Goal: Purchase product/service

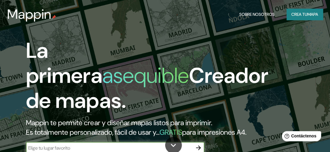
click at [79, 144] on input "text" at bounding box center [109, 147] width 167 height 7
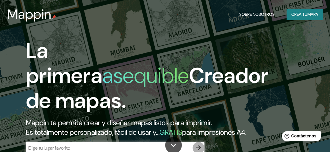
click at [195, 144] on icon "button" at bounding box center [198, 147] width 7 height 7
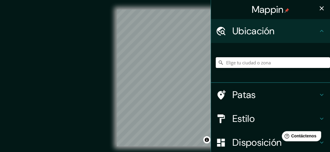
click at [226, 65] on input "Elige tu ciudad o zona" at bounding box center [273, 62] width 114 height 11
type input "Chiclayo, Departamento de [GEOGRAPHIC_DATA], [GEOGRAPHIC_DATA]"
click at [210, 80] on div "Mappin Ubicación Chiclayo, [GEOGRAPHIC_DATA], [GEOGRAPHIC_DATA] [GEOGRAPHIC_DAT…" at bounding box center [165, 82] width 330 height 165
click at [319, 8] on icon "button" at bounding box center [321, 8] width 7 height 7
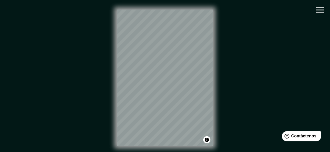
click at [214, 81] on div "© Mapbox © OpenStreetMap Improve this map" at bounding box center [164, 78] width 297 height 137
click at [135, 128] on div at bounding box center [134, 128] width 5 height 5
click at [191, 48] on div at bounding box center [191, 48] width 5 height 5
click at [316, 12] on icon "button" at bounding box center [320, 10] width 10 height 10
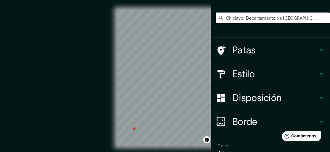
scroll to position [60, 0]
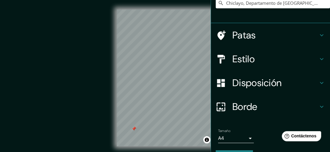
click at [246, 109] on font "Borde" at bounding box center [244, 106] width 25 height 13
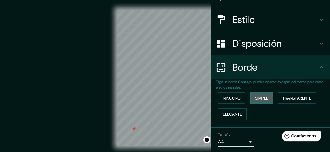
click at [260, 99] on font "Simple" at bounding box center [261, 97] width 13 height 5
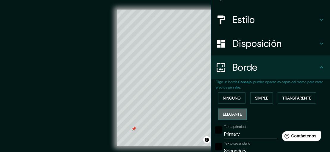
click at [236, 113] on font "Elegante" at bounding box center [232, 113] width 19 height 5
click at [294, 95] on font "Transparente" at bounding box center [297, 97] width 29 height 5
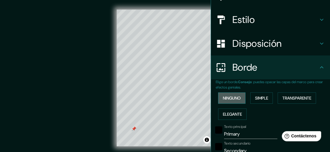
click at [228, 101] on font "Ninguno" at bounding box center [232, 98] width 18 height 8
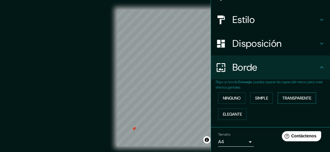
click at [283, 99] on font "Transparente" at bounding box center [297, 97] width 29 height 5
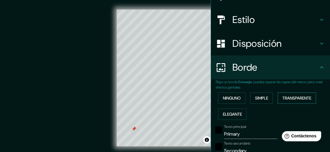
click at [296, 94] on font "Transparente" at bounding box center [297, 98] width 29 height 8
drag, startPoint x: 273, startPoint y: 96, endPoint x: 263, endPoint y: 97, distance: 9.6
click at [271, 96] on div "Ninguno Simple Transparente Elegante" at bounding box center [273, 106] width 114 height 32
click at [261, 98] on font "Simple" at bounding box center [261, 97] width 13 height 5
click at [229, 113] on font "Elegante" at bounding box center [232, 113] width 19 height 5
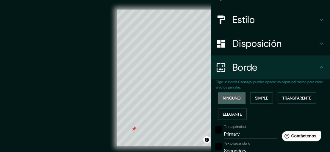
click at [230, 99] on font "Ninguno" at bounding box center [232, 97] width 18 height 5
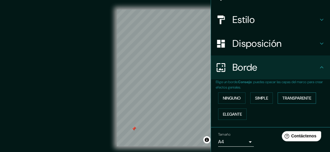
click at [287, 96] on font "Transparente" at bounding box center [297, 97] width 29 height 5
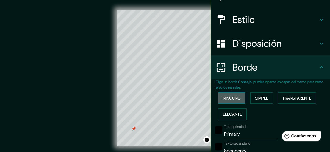
click at [234, 100] on font "Ninguno" at bounding box center [232, 98] width 18 height 8
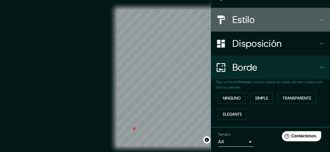
click at [247, 18] on font "Estilo" at bounding box center [243, 19] width 22 height 13
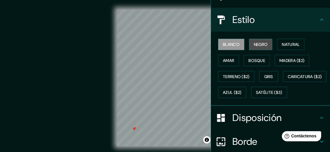
click at [256, 47] on font "Negro" at bounding box center [261, 44] width 14 height 8
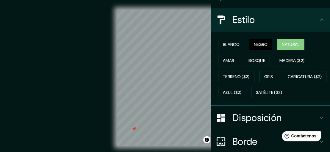
click at [284, 45] on font "Natural" at bounding box center [291, 44] width 18 height 5
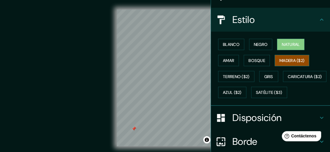
click at [283, 62] on font "Madera ($2)" at bounding box center [292, 60] width 25 height 5
click at [264, 77] on font "Gris" at bounding box center [268, 76] width 9 height 5
click at [288, 61] on font "Madera ($2)" at bounding box center [292, 60] width 25 height 5
click at [271, 79] on button "Gris" at bounding box center [268, 76] width 19 height 11
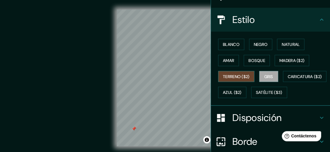
click at [230, 77] on font "Terreno ($2)" at bounding box center [236, 76] width 27 height 5
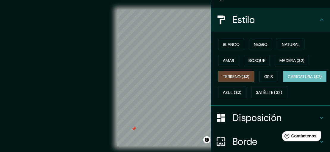
click at [288, 80] on font "Caricatura ($2)" at bounding box center [305, 77] width 34 height 8
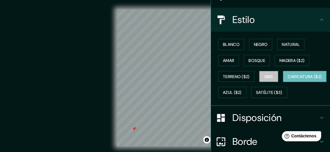
click at [260, 75] on button "Gris" at bounding box center [268, 76] width 19 height 11
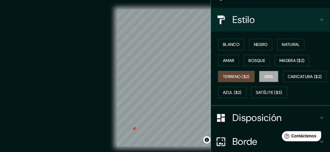
click at [239, 78] on font "Terreno ($2)" at bounding box center [236, 76] width 27 height 5
click at [133, 129] on div at bounding box center [134, 128] width 5 height 5
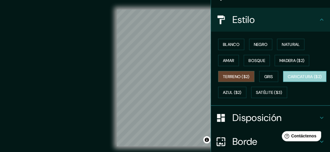
click at [288, 79] on font "Caricatura ($2)" at bounding box center [305, 76] width 34 height 5
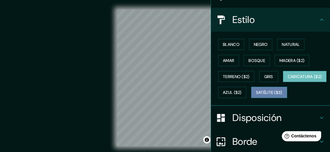
click at [256, 95] on font "Satélite ($3)" at bounding box center [269, 92] width 26 height 5
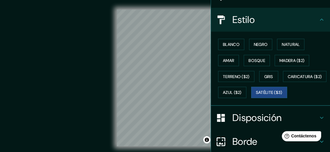
drag, startPoint x: 233, startPoint y: 105, endPoint x: 318, endPoint y: 109, distance: 84.3
click at [318, 100] on div "Blanco Negro Natural Amar Bosque Madera ($2) Terreno ($2) Gris Caricatura ($2) …" at bounding box center [273, 68] width 114 height 64
click at [242, 95] on font "Azul ($2)" at bounding box center [232, 92] width 19 height 8
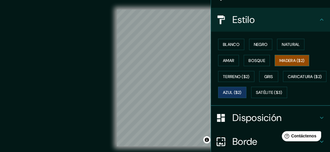
click at [280, 60] on font "Madera ($2)" at bounding box center [292, 60] width 25 height 5
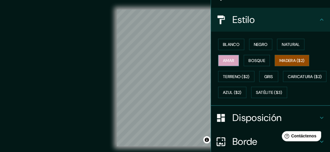
click at [227, 62] on font "Amar" at bounding box center [228, 60] width 11 height 5
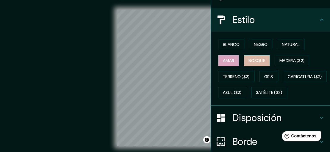
click at [250, 61] on font "Bosque" at bounding box center [257, 60] width 17 height 5
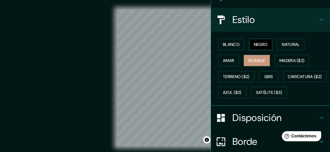
click at [254, 43] on font "Negro" at bounding box center [261, 44] width 14 height 5
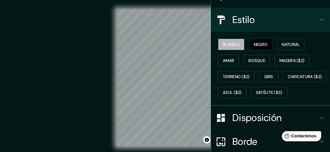
click at [231, 44] on font "Blanco" at bounding box center [231, 44] width 17 height 5
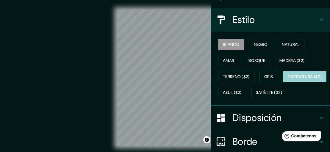
click at [288, 80] on font "Caricatura ($2)" at bounding box center [305, 77] width 34 height 8
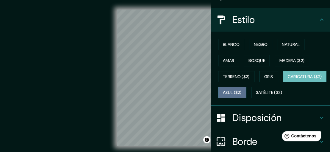
click at [242, 93] on font "Azul ($2)" at bounding box center [232, 92] width 19 height 5
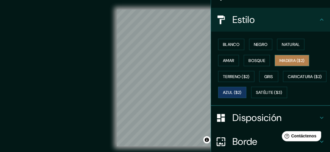
click at [288, 58] on font "Madera ($2)" at bounding box center [292, 60] width 25 height 5
click at [242, 92] on font "Azul ($2)" at bounding box center [232, 92] width 19 height 5
click at [282, 61] on font "Madera ($2)" at bounding box center [292, 60] width 25 height 5
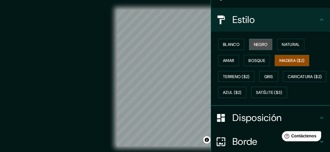
click at [259, 43] on font "Negro" at bounding box center [261, 44] width 14 height 5
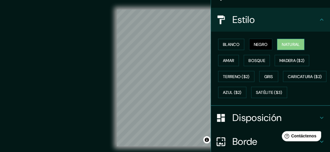
click at [282, 43] on font "Natural" at bounding box center [291, 44] width 18 height 5
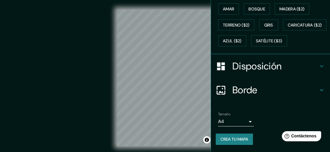
scroll to position [125, 0]
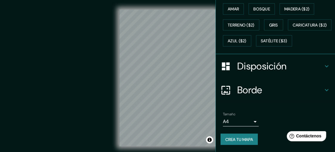
click at [246, 120] on body "Mappin Ubicación Chiclayo, [GEOGRAPHIC_DATA], [GEOGRAPHIC_DATA] [GEOGRAPHIC_DAT…" at bounding box center [167, 76] width 335 height 152
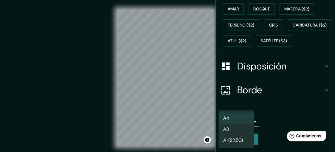
click at [246, 116] on li "A4" at bounding box center [236, 118] width 36 height 11
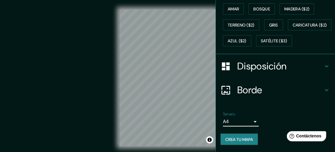
click at [247, 122] on body "Mappin Ubicación Chiclayo, [GEOGRAPHIC_DATA], [GEOGRAPHIC_DATA] [GEOGRAPHIC_DAT…" at bounding box center [167, 76] width 335 height 152
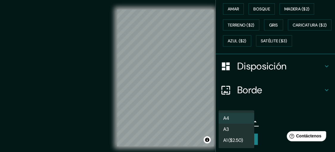
click at [243, 129] on li "A3" at bounding box center [236, 129] width 36 height 11
click at [245, 121] on body "Mappin Ubicación Chiclayo, [GEOGRAPHIC_DATA], [GEOGRAPHIC_DATA] [GEOGRAPHIC_DAT…" at bounding box center [167, 76] width 335 height 152
click at [243, 128] on li "A3" at bounding box center [236, 129] width 36 height 11
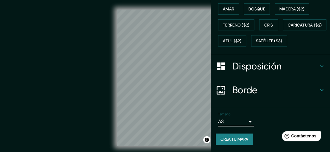
click at [244, 119] on body "Mappin Ubicación Chiclayo, [GEOGRAPHIC_DATA], [GEOGRAPHIC_DATA] [GEOGRAPHIC_DAT…" at bounding box center [165, 76] width 330 height 152
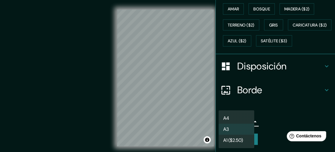
click at [241, 114] on li "A4" at bounding box center [236, 118] width 36 height 11
type input "single"
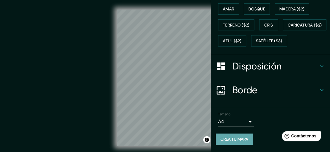
click at [242, 137] on font "Crea tu mapa" at bounding box center [235, 138] width 28 height 5
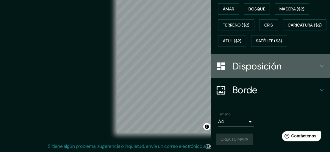
click at [263, 68] on font "Disposición" at bounding box center [256, 66] width 49 height 13
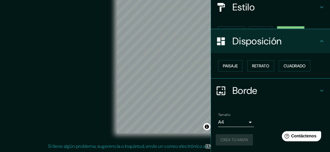
scroll to position [62, 0]
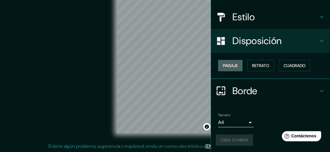
click at [228, 63] on font "Paisaje" at bounding box center [230, 65] width 15 height 5
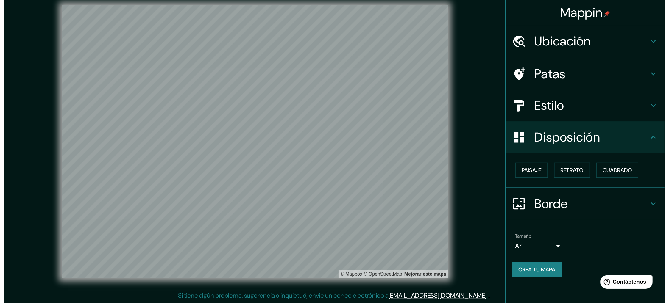
scroll to position [0, 0]
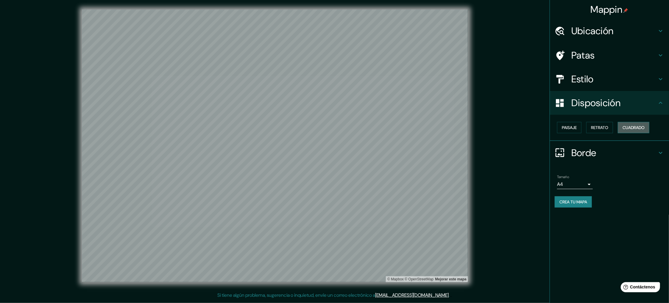
click at [330, 126] on font "Cuadrado" at bounding box center [633, 127] width 22 height 5
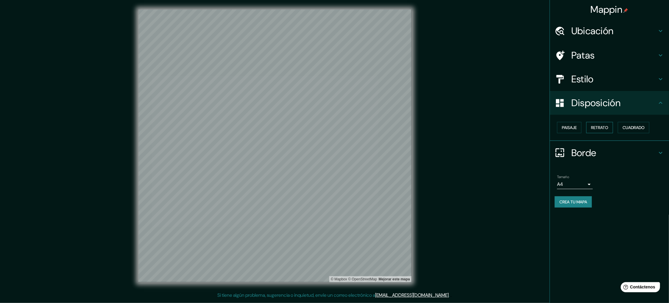
click at [330, 127] on font "Retrato" at bounding box center [599, 127] width 17 height 5
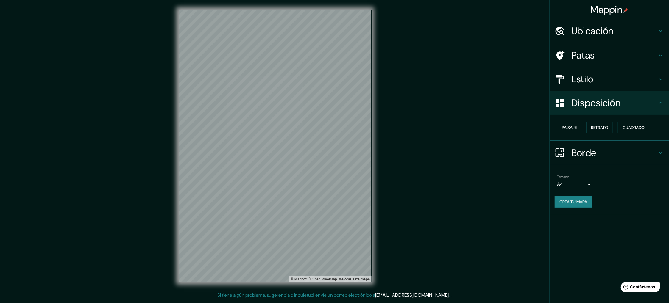
click at [330, 85] on div "Estilo" at bounding box center [609, 79] width 119 height 24
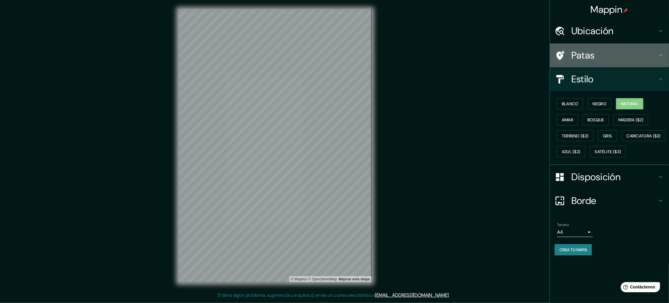
click at [330, 59] on h4 "Patas" at bounding box center [614, 55] width 86 height 12
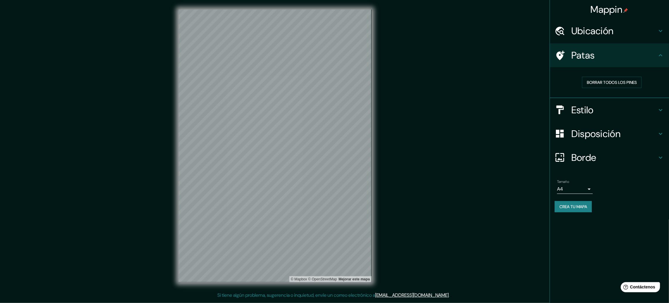
click at [330, 36] on font "Ubicación" at bounding box center [592, 31] width 42 height 13
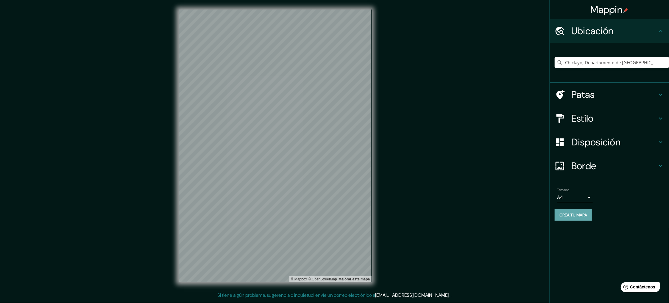
click at [330, 152] on font "Crea tu mapa" at bounding box center [573, 215] width 28 height 5
click at [330, 152] on font "Borde" at bounding box center [583, 166] width 25 height 13
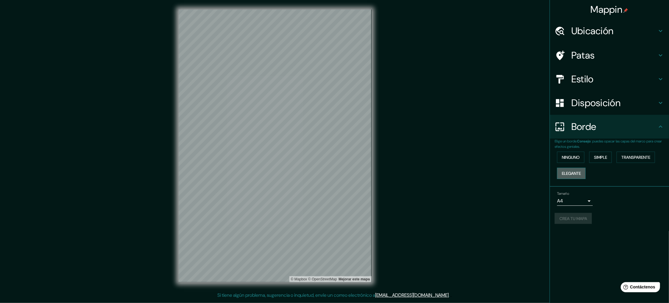
click at [330, 152] on font "Elegante" at bounding box center [571, 173] width 19 height 5
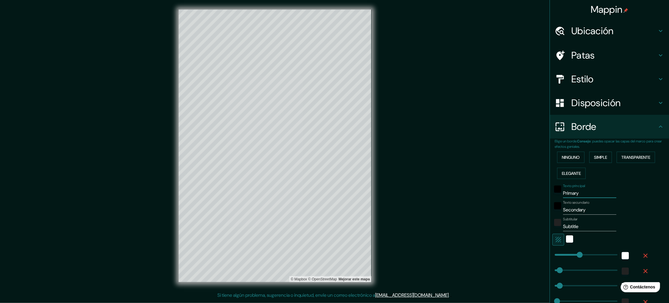
drag, startPoint x: 566, startPoint y: 193, endPoint x: 526, endPoint y: 195, distance: 40.3
click at [330, 152] on div "Mappin Ubicación Chiclayo, [GEOGRAPHIC_DATA], [GEOGRAPHIC_DATA] [GEOGRAPHIC_DAT…" at bounding box center [334, 151] width 669 height 302
click at [330, 152] on font "Ninguno" at bounding box center [571, 157] width 18 height 5
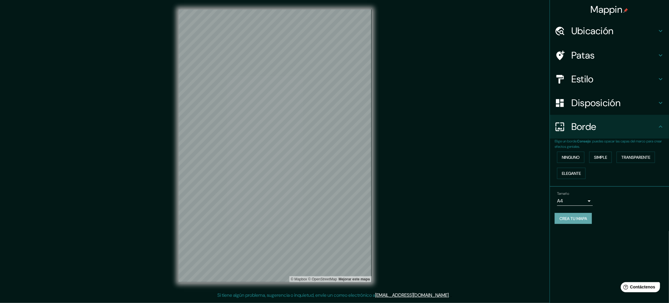
click at [330, 152] on font "Crea tu mapa" at bounding box center [573, 218] width 28 height 5
click at [330, 152] on div "Mappin Ubicación Chiclayo, [GEOGRAPHIC_DATA], [GEOGRAPHIC_DATA] [GEOGRAPHIC_DAT…" at bounding box center [609, 151] width 119 height 303
drag, startPoint x: 499, startPoint y: 191, endPoint x: 633, endPoint y: 219, distance: 137.8
click at [330, 152] on div "Crea tu mapa" at bounding box center [610, 218] width 110 height 11
click at [330, 152] on font "Crea tu mapa" at bounding box center [573, 219] width 28 height 8
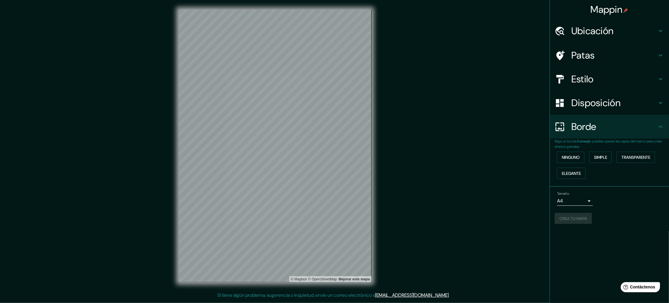
click at [330, 152] on div "© Mapbox © OpenStreetMap Mejorar este mapa" at bounding box center [275, 146] width 602 height 273
drag, startPoint x: 623, startPoint y: 218, endPoint x: 597, endPoint y: 223, distance: 27.0
click at [330, 152] on div "Crea tu mapa" at bounding box center [610, 218] width 110 height 11
